Goal: Information Seeking & Learning: Stay updated

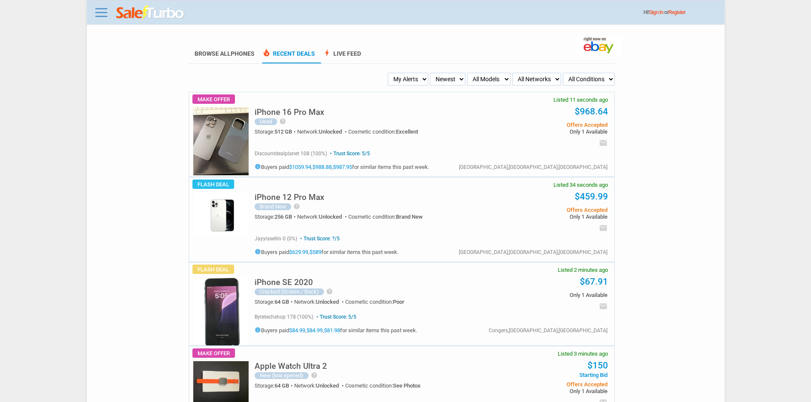
click at [408, 81] on select "My Alerts All Deals BIN Only w/ Offers Only" at bounding box center [408, 79] width 40 height 13
select select "flash_bin"
click at [390, 73] on select "My Alerts All Deals BIN Only w/ Offers Only" at bounding box center [408, 79] width 40 height 13
